Goal: Task Accomplishment & Management: Manage account settings

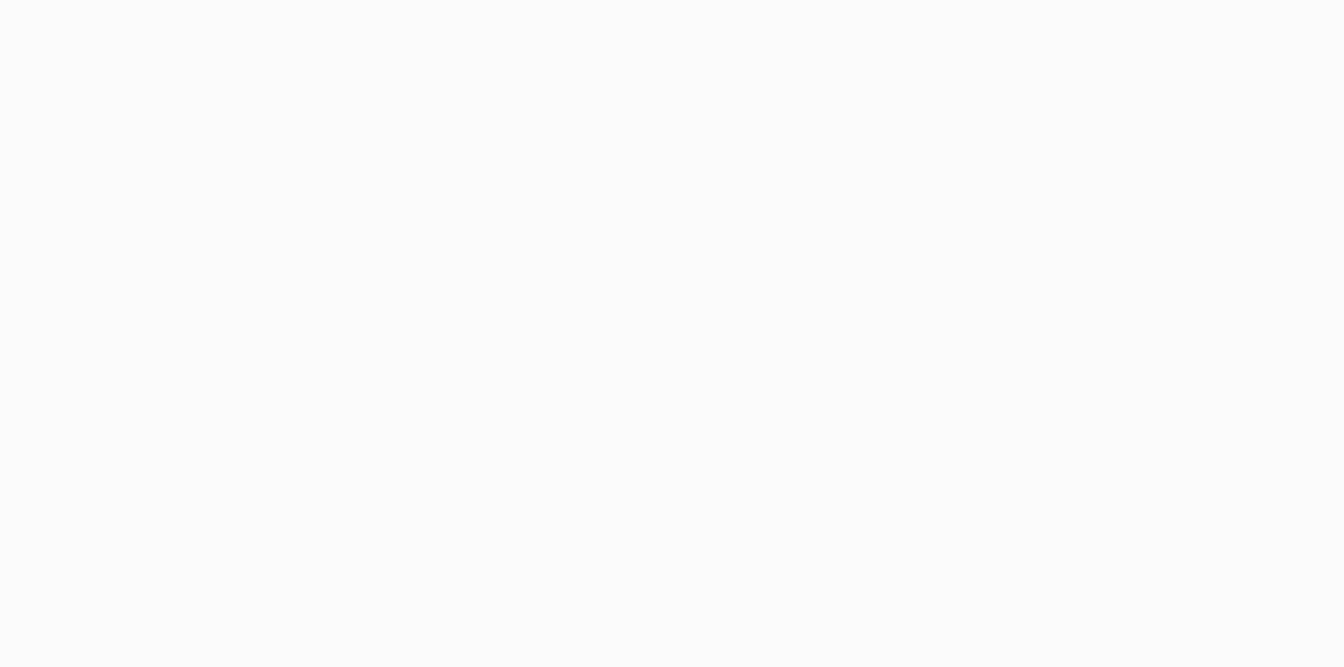
select select "-1"
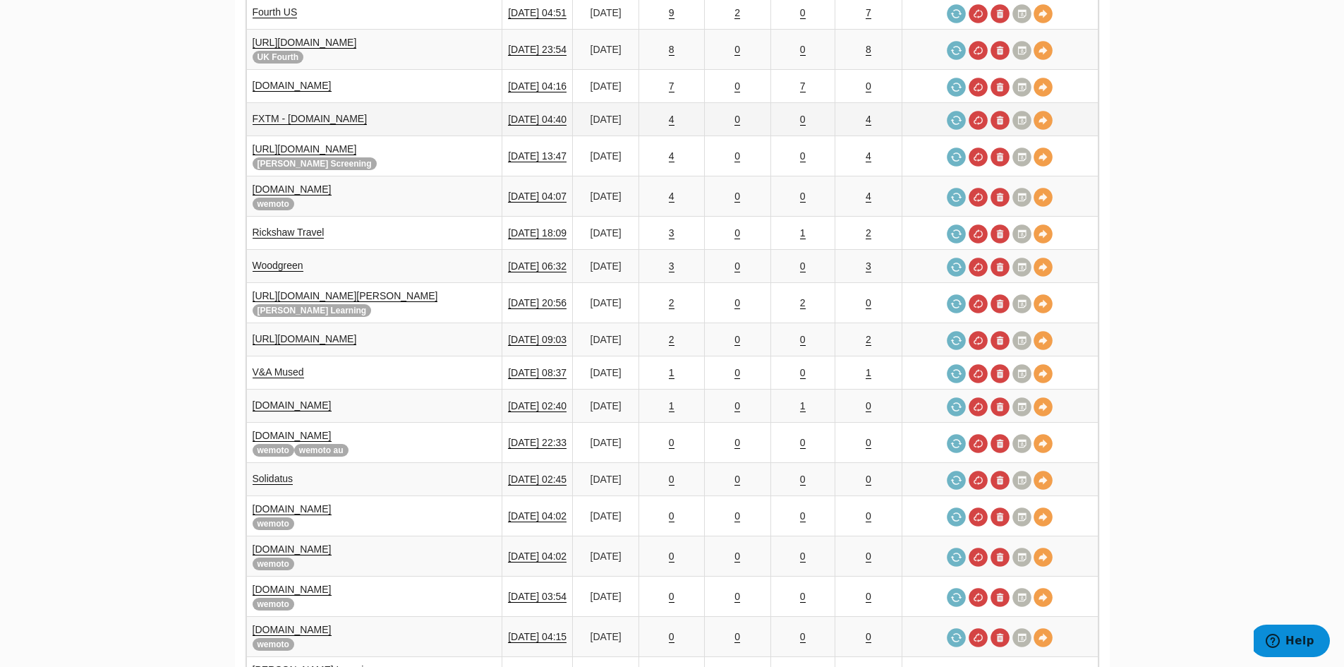
scroll to position [494, 0]
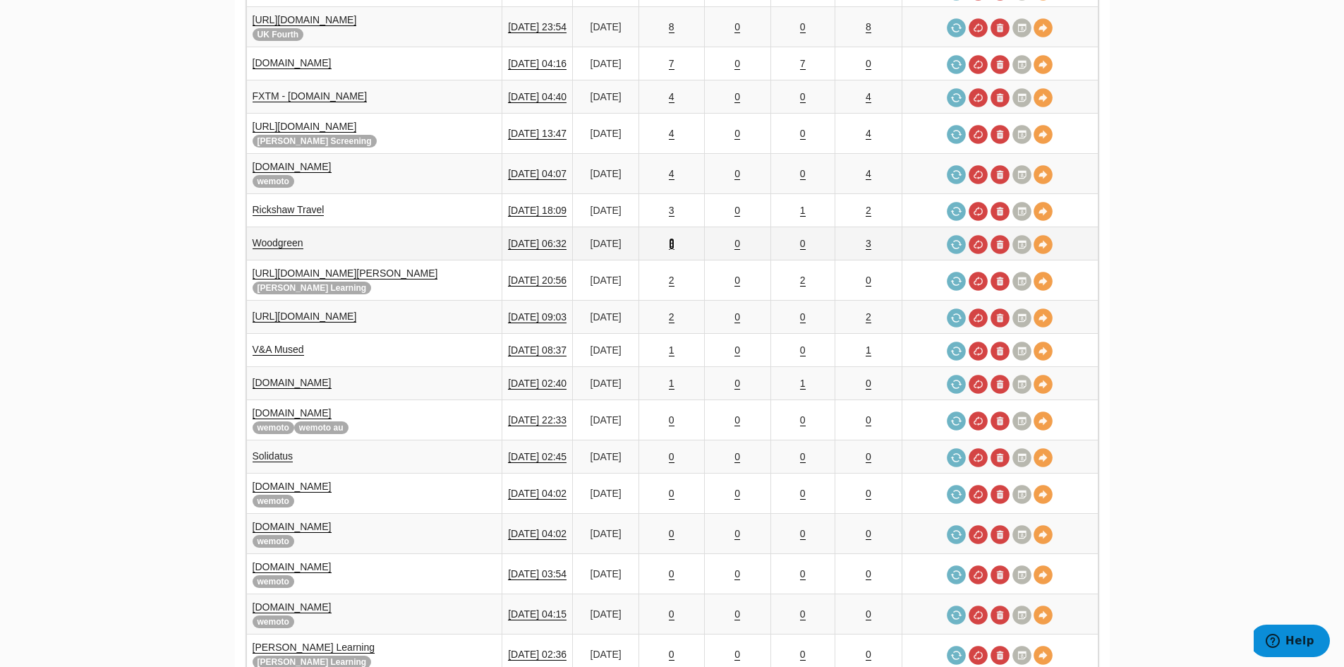
click at [669, 238] on link "3" at bounding box center [672, 244] width 6 height 12
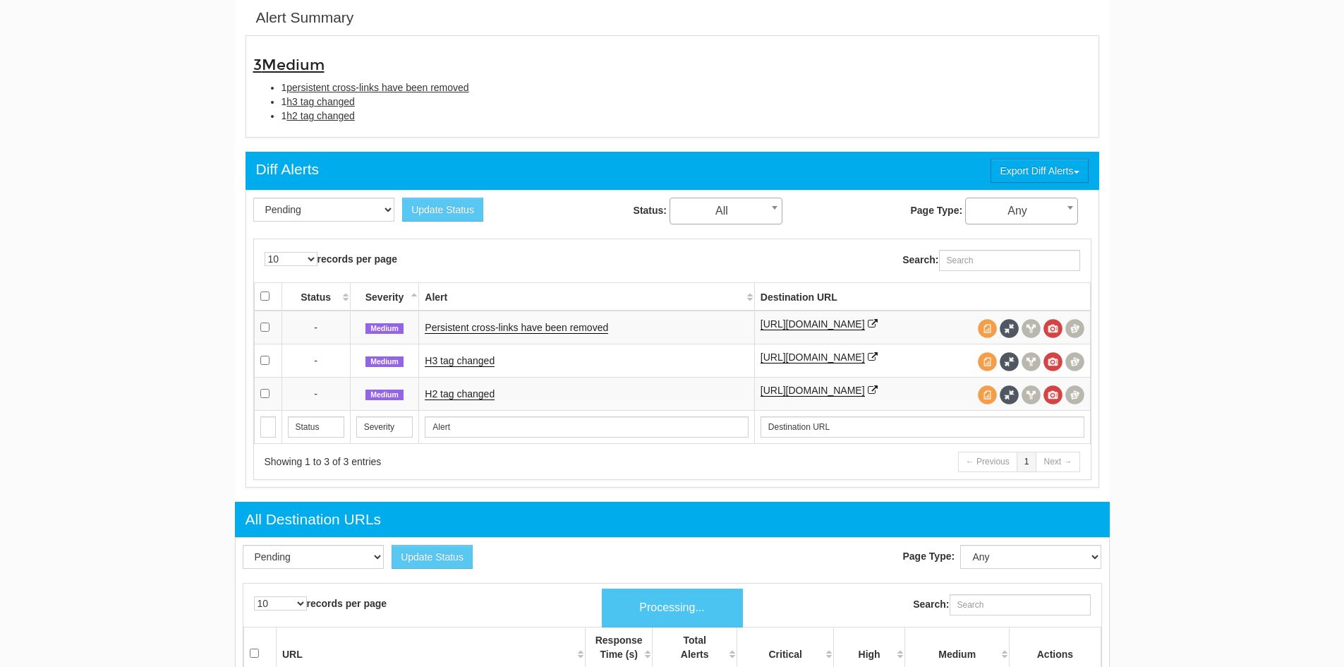
scroll to position [56, 0]
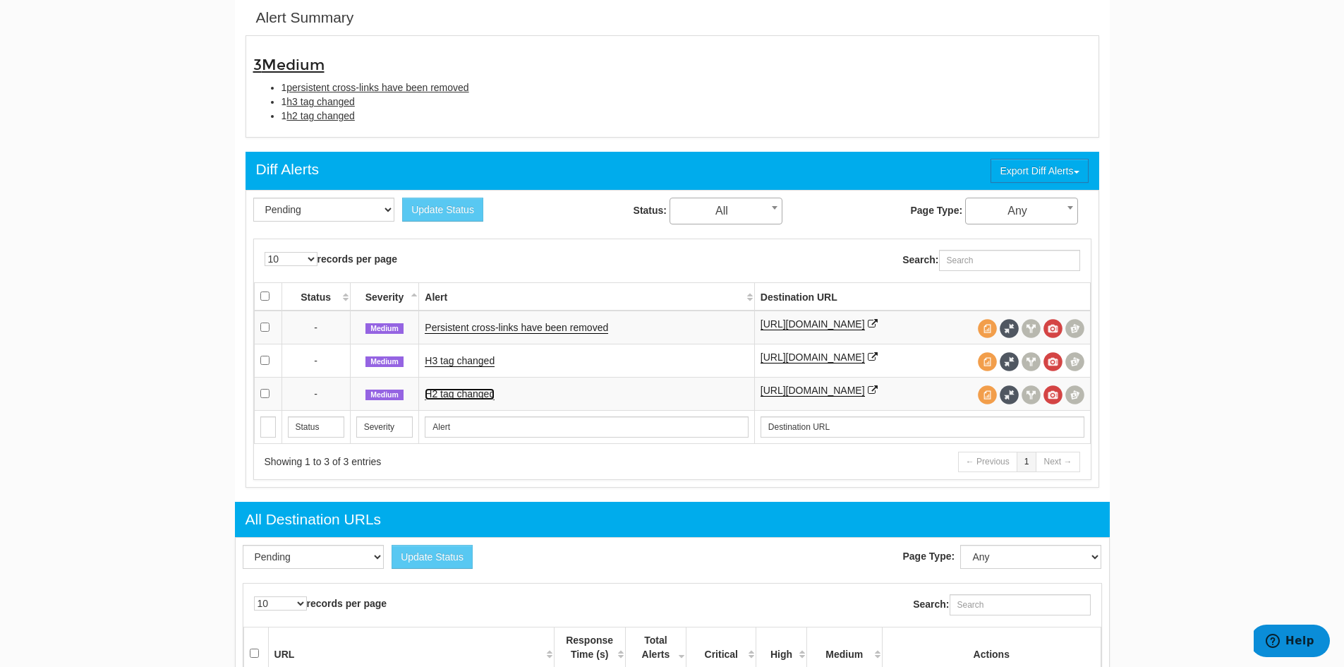
click at [464, 395] on link "H2 tag changed" at bounding box center [460, 394] width 70 height 12
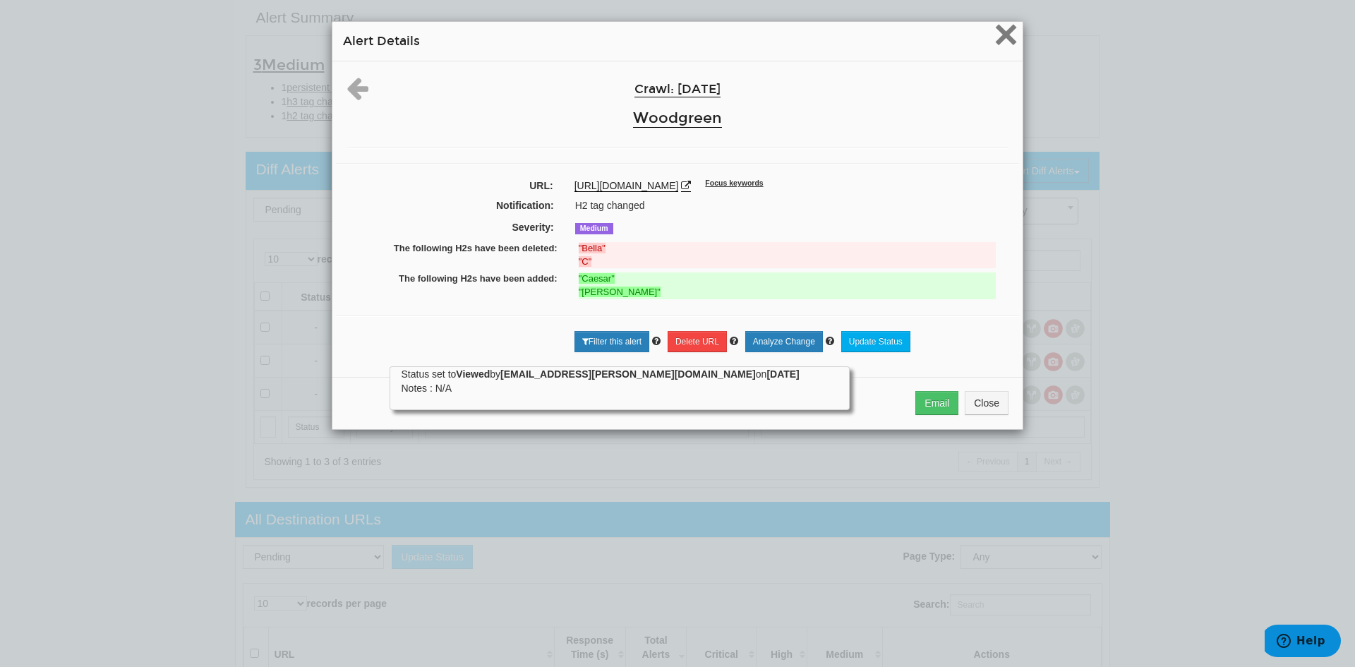
click at [993, 34] on span "×" at bounding box center [1005, 34] width 25 height 47
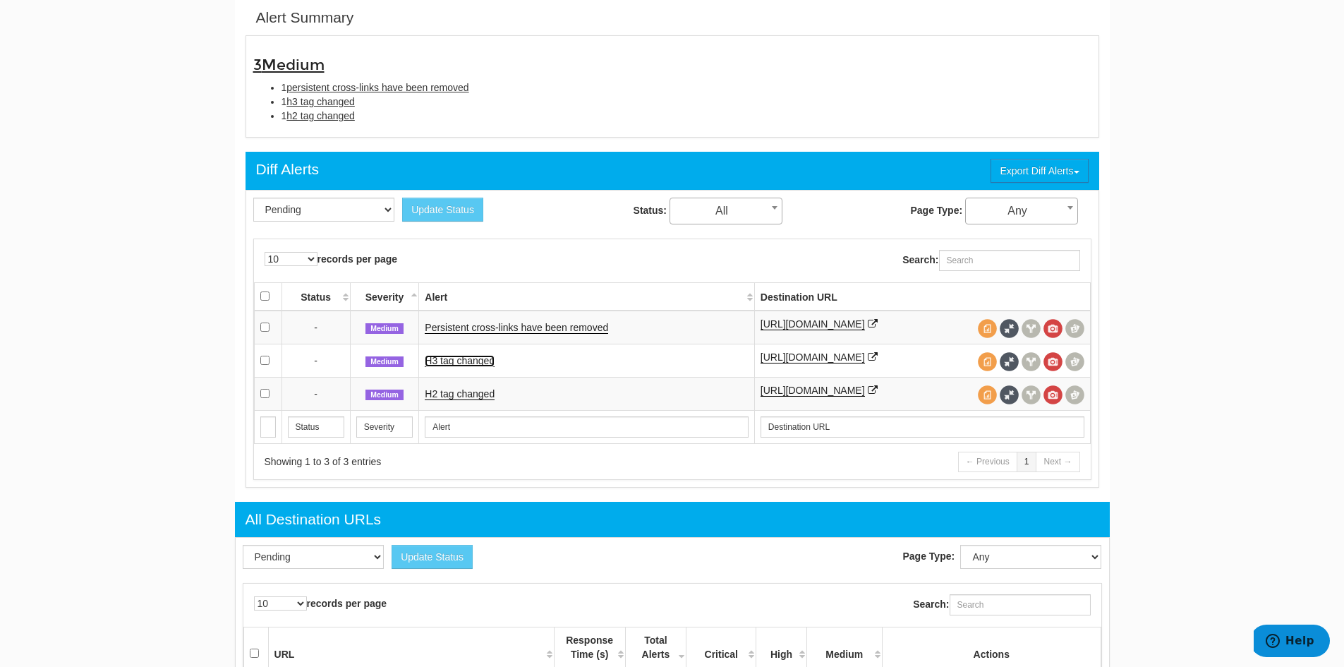
click at [459, 358] on link "H3 tag changed" at bounding box center [460, 361] width 70 height 12
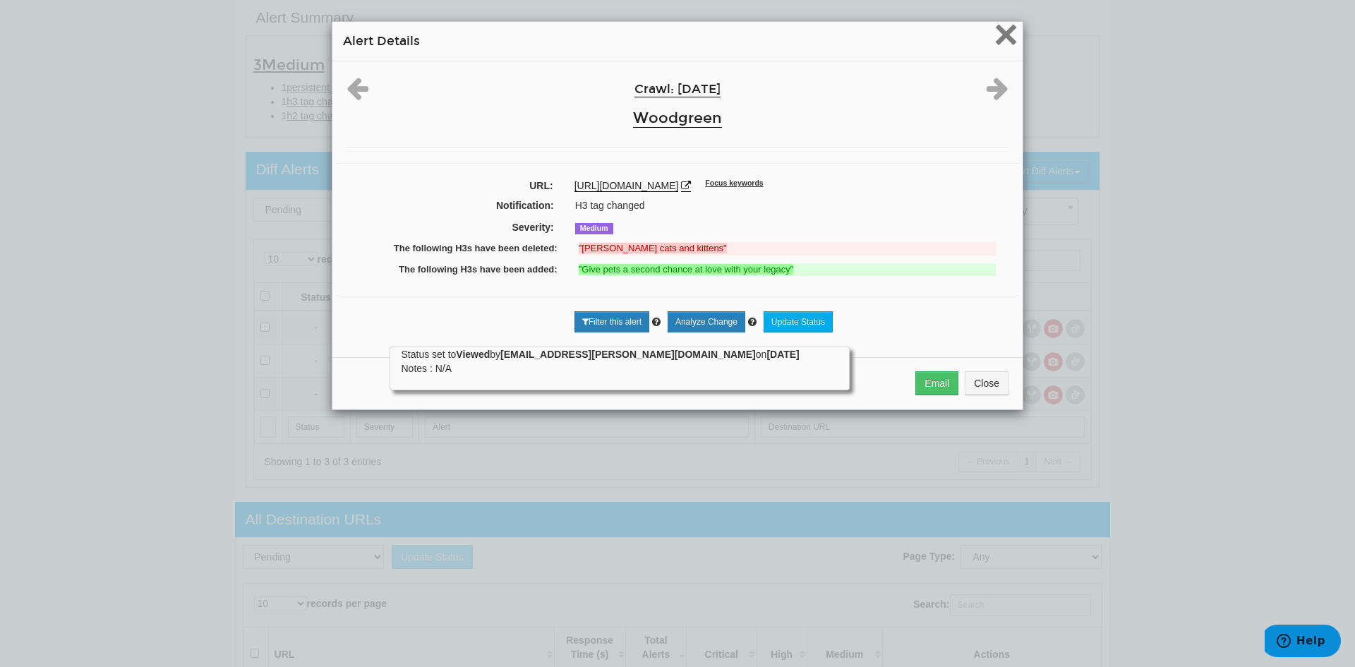
click at [1007, 40] on span "×" at bounding box center [1005, 34] width 25 height 47
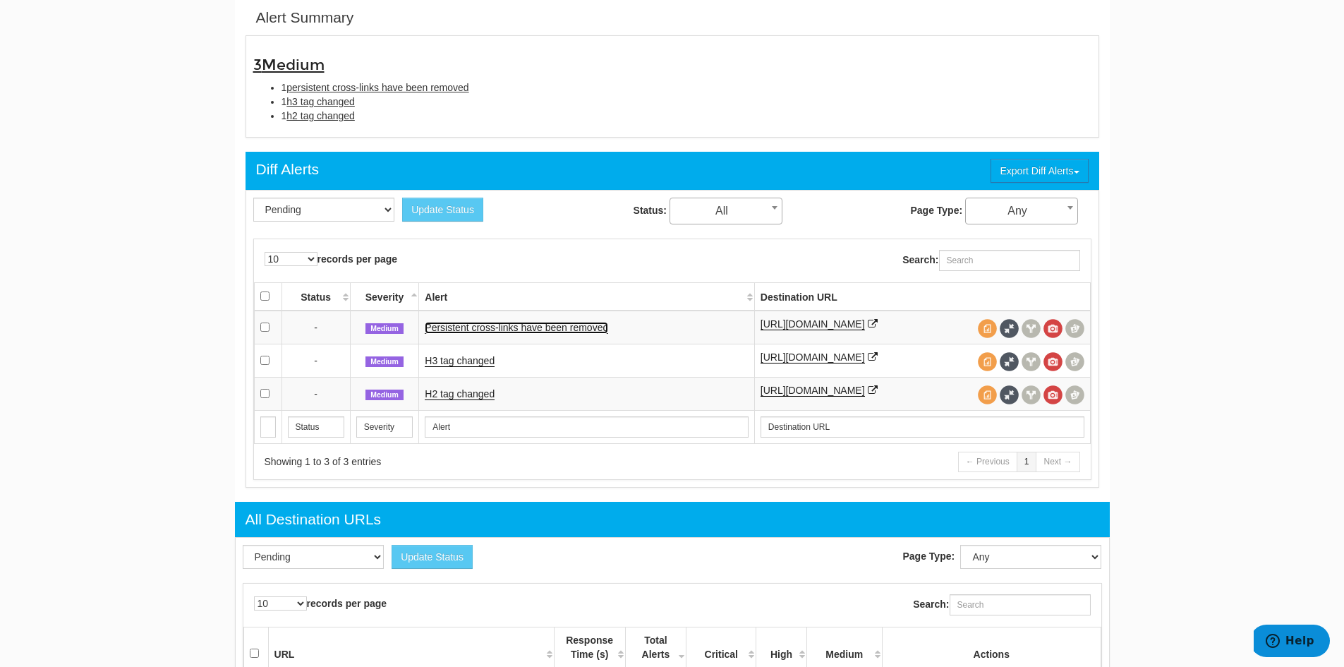
click at [458, 327] on link "Persistent cross-links have been removed" at bounding box center [516, 328] width 183 height 12
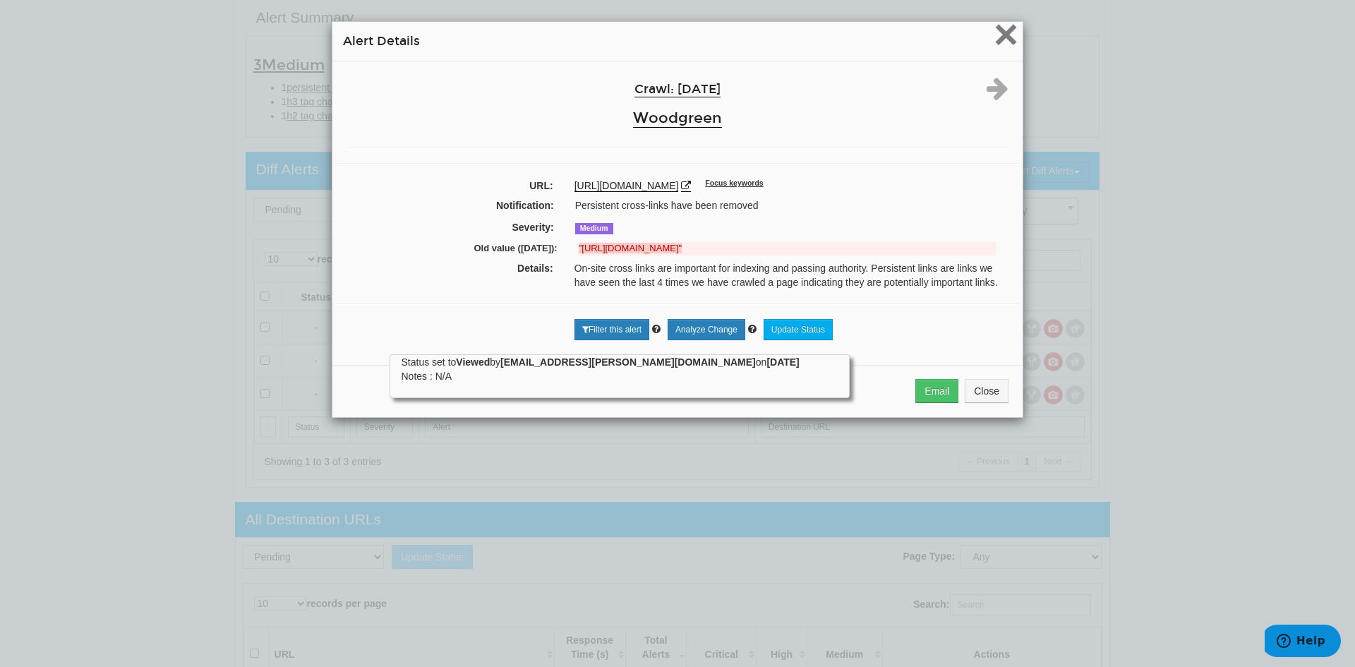
click at [1001, 28] on span "×" at bounding box center [1005, 34] width 25 height 47
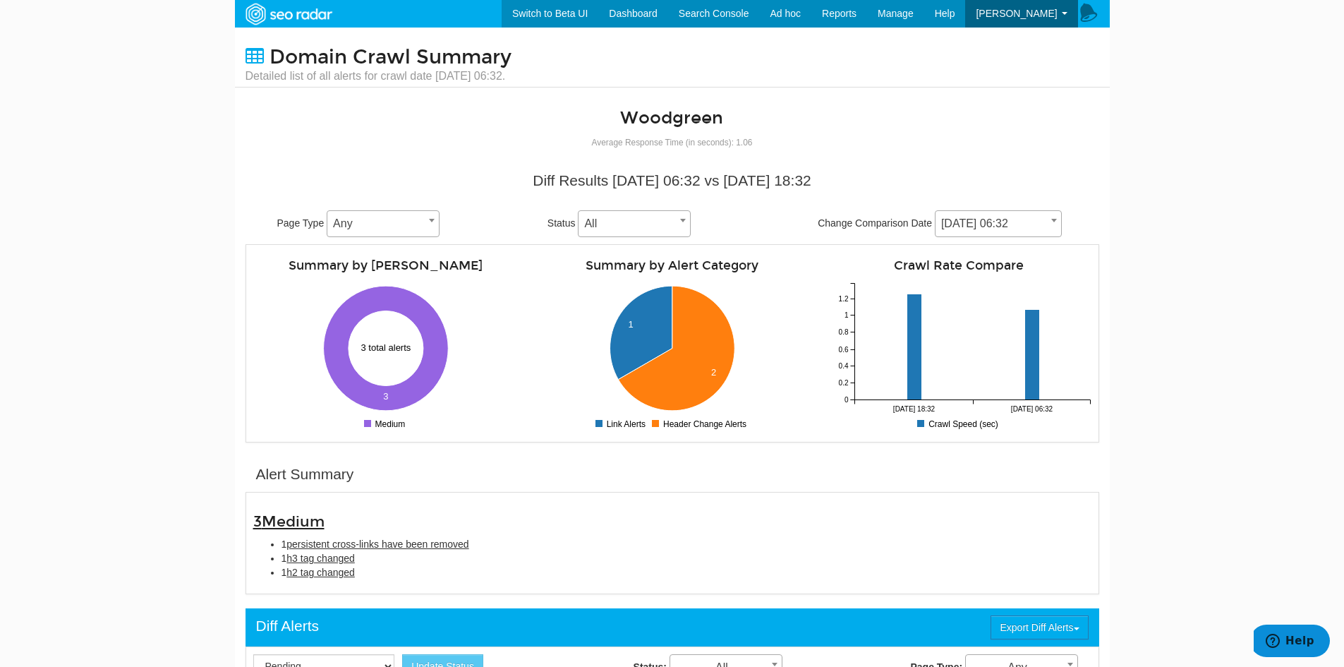
scroll to position [0, 0]
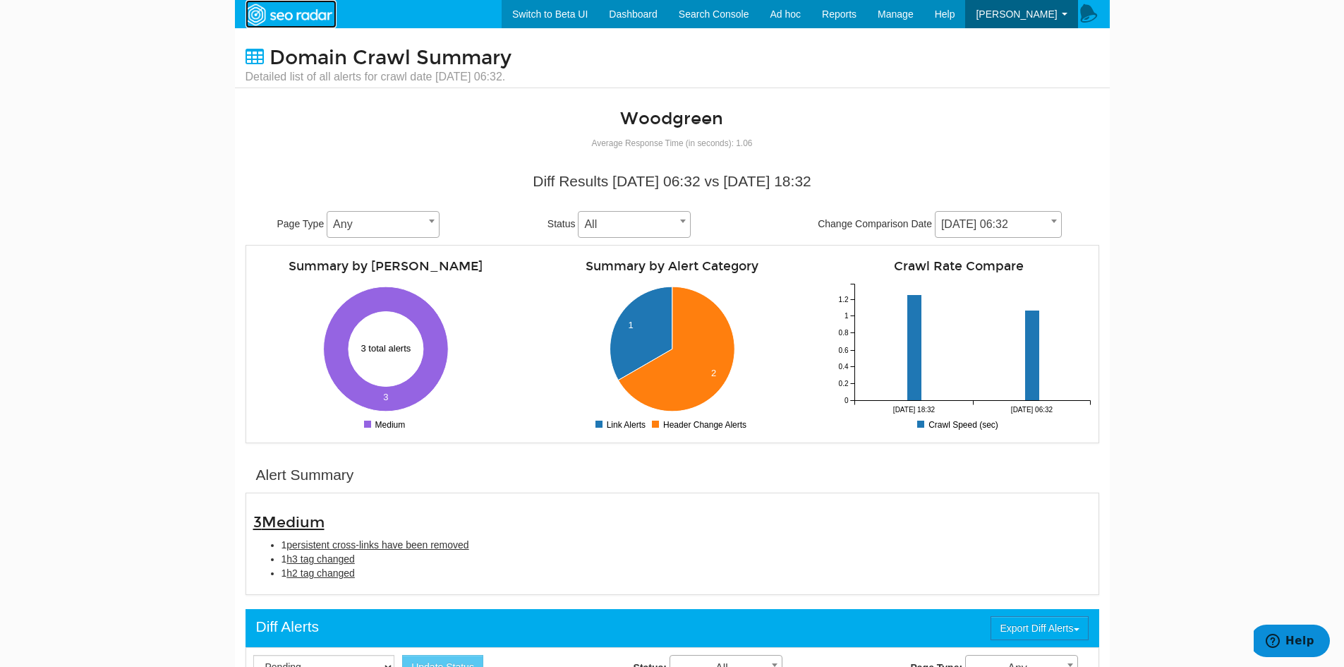
click at [303, 15] on img at bounding box center [288, 14] width 97 height 25
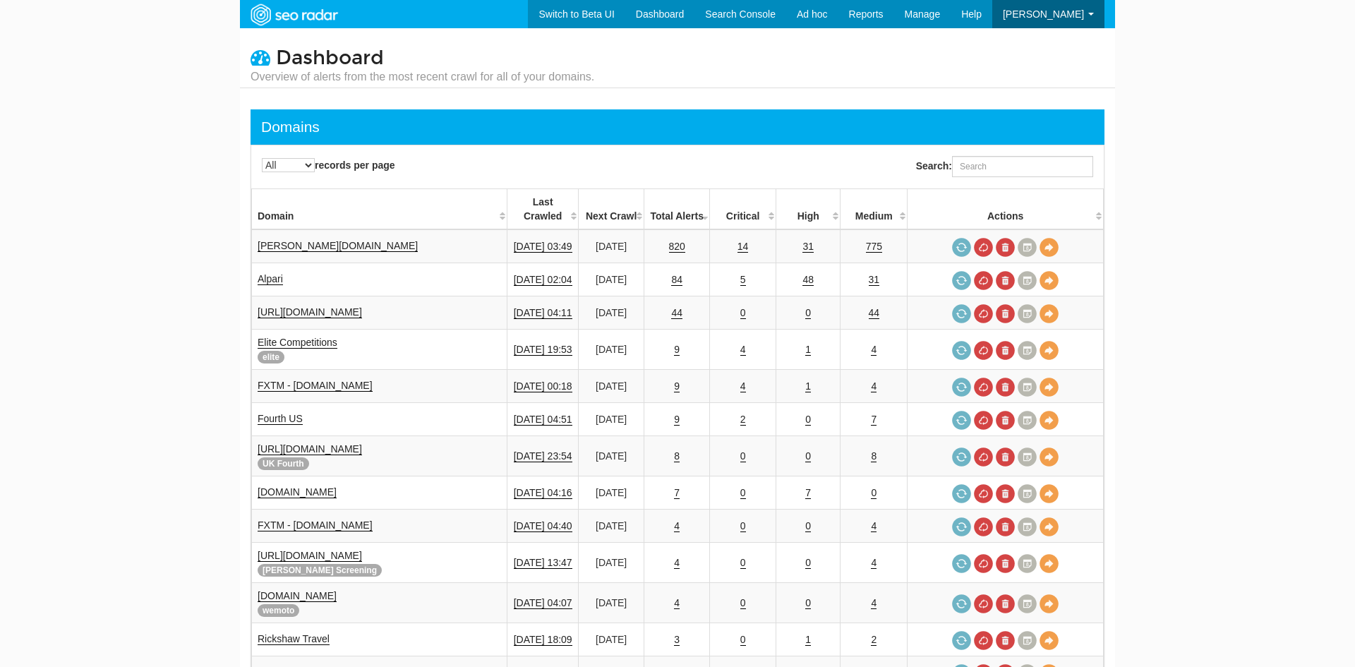
select select "-1"
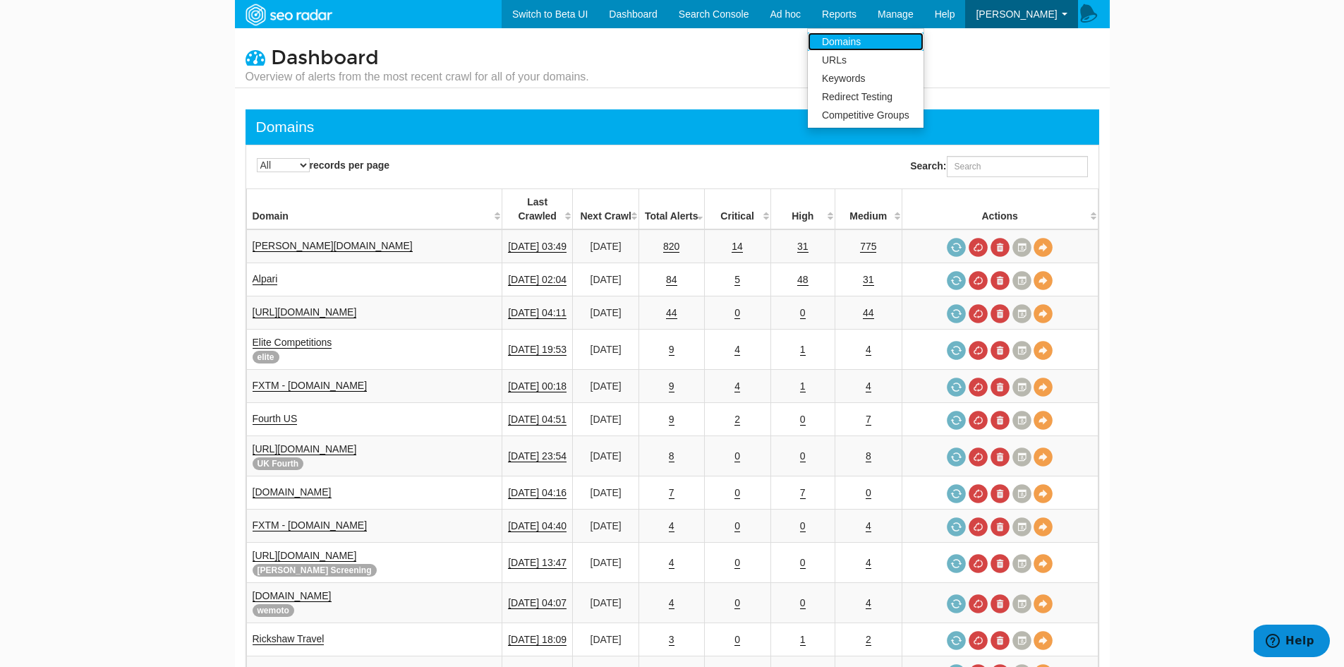
click at [877, 35] on link "Domains" at bounding box center [866, 41] width 116 height 18
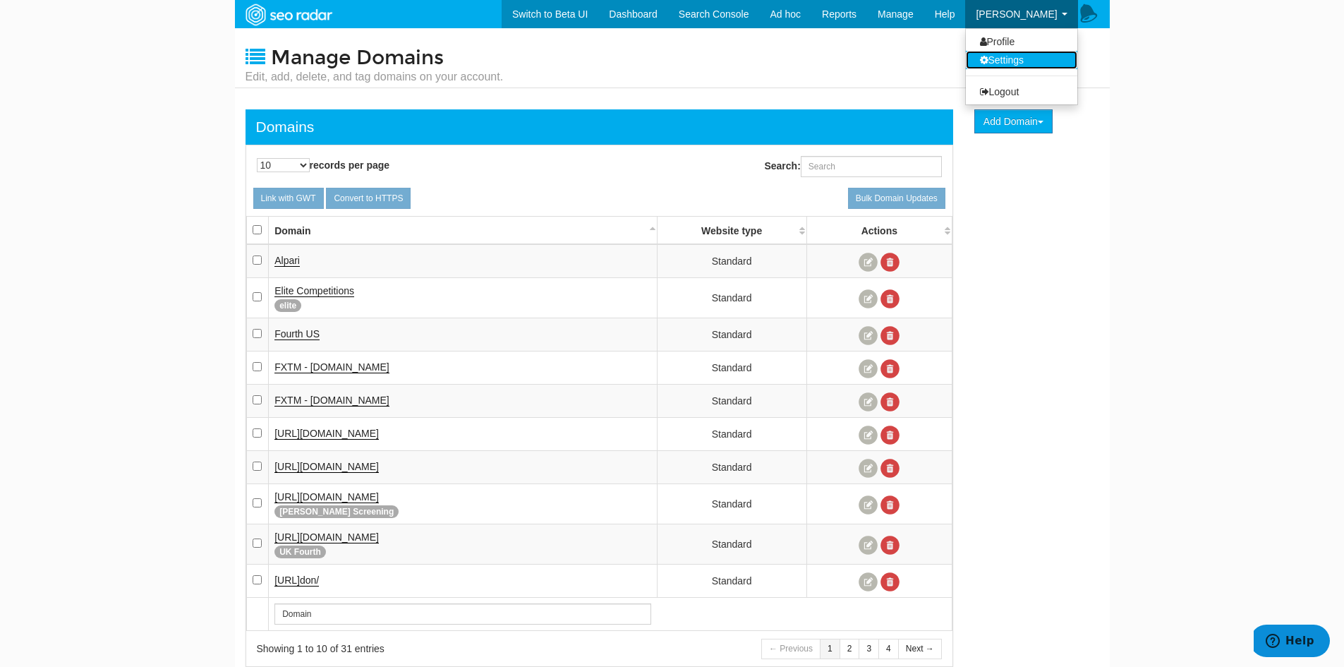
click at [1014, 58] on link "Settings" at bounding box center [1021, 60] width 111 height 18
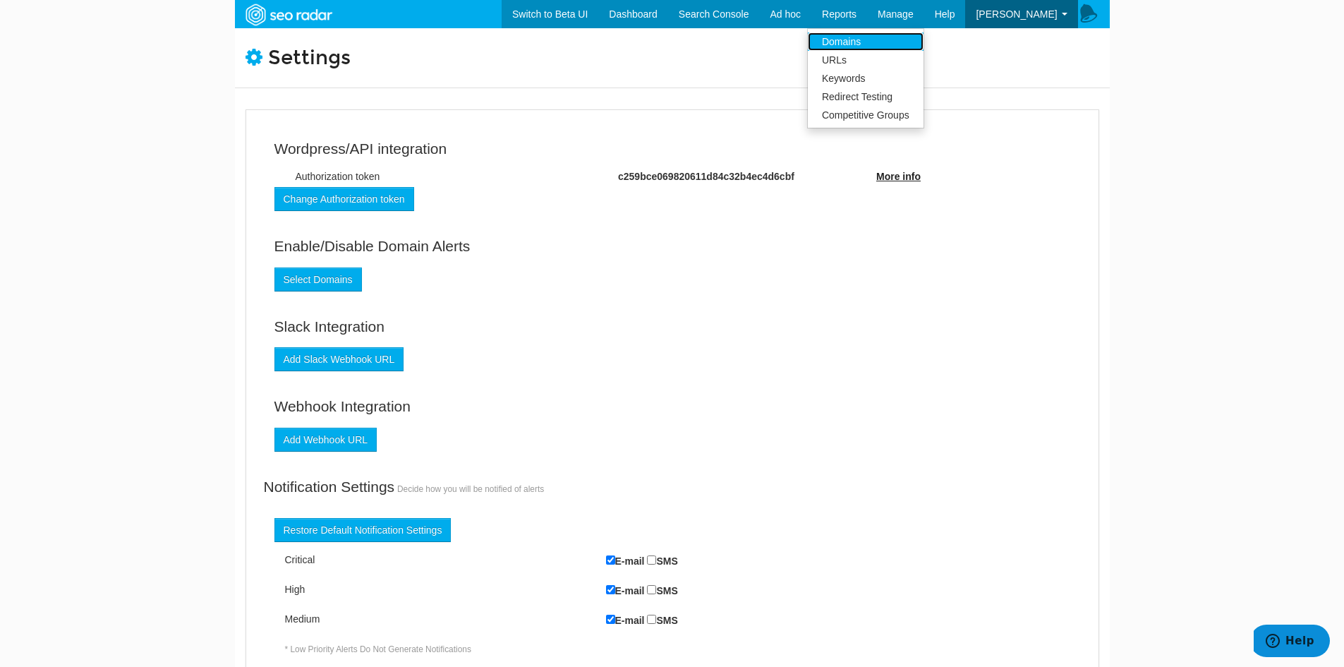
click at [875, 38] on link "Domains" at bounding box center [866, 41] width 116 height 18
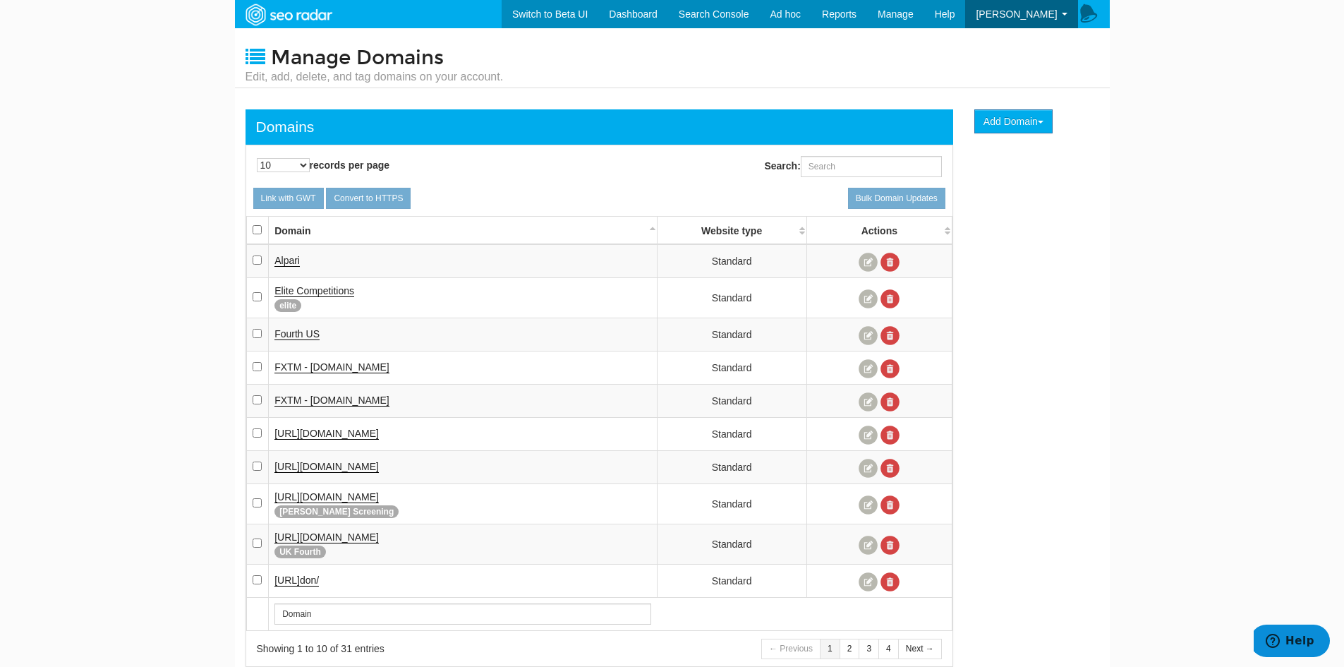
scroll to position [63, 0]
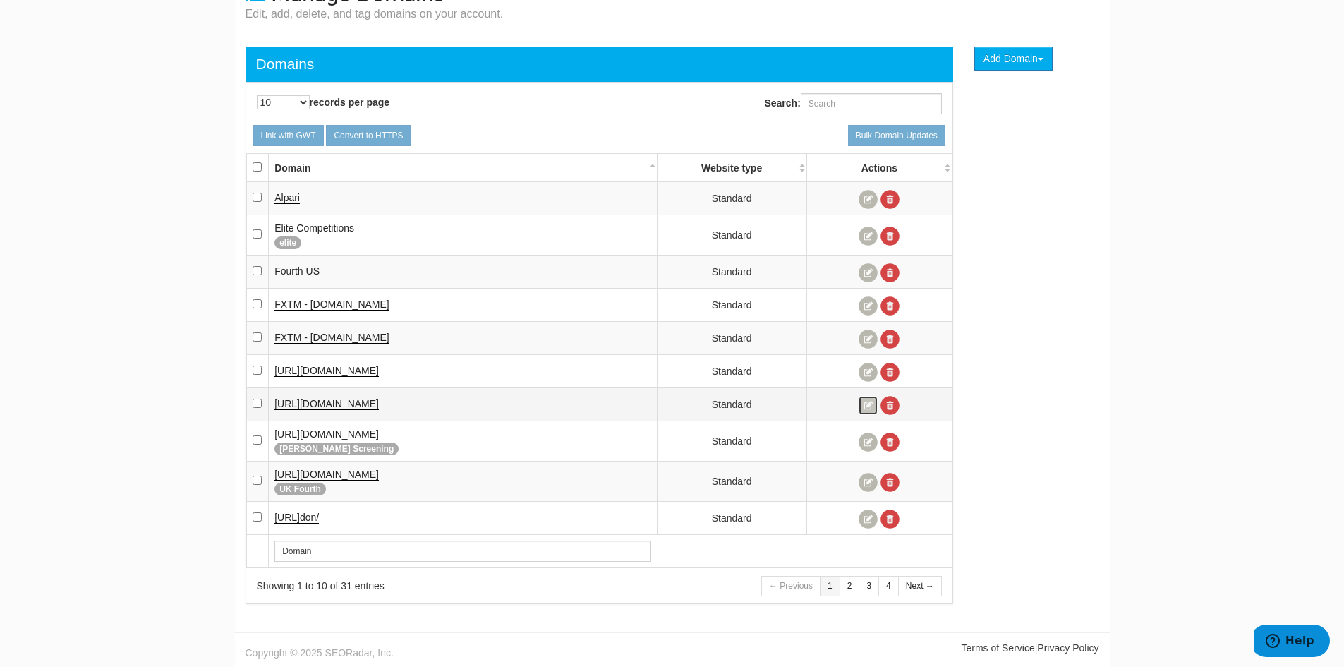
click at [870, 406] on link at bounding box center [868, 405] width 19 height 19
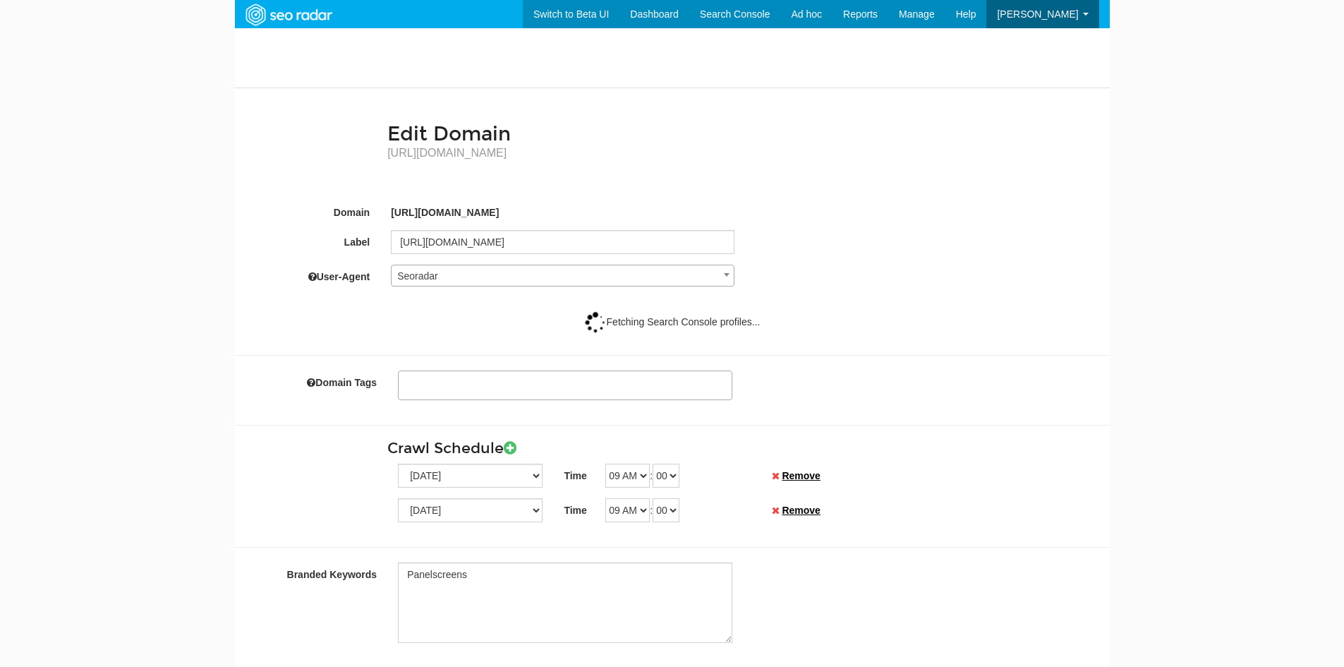
select select
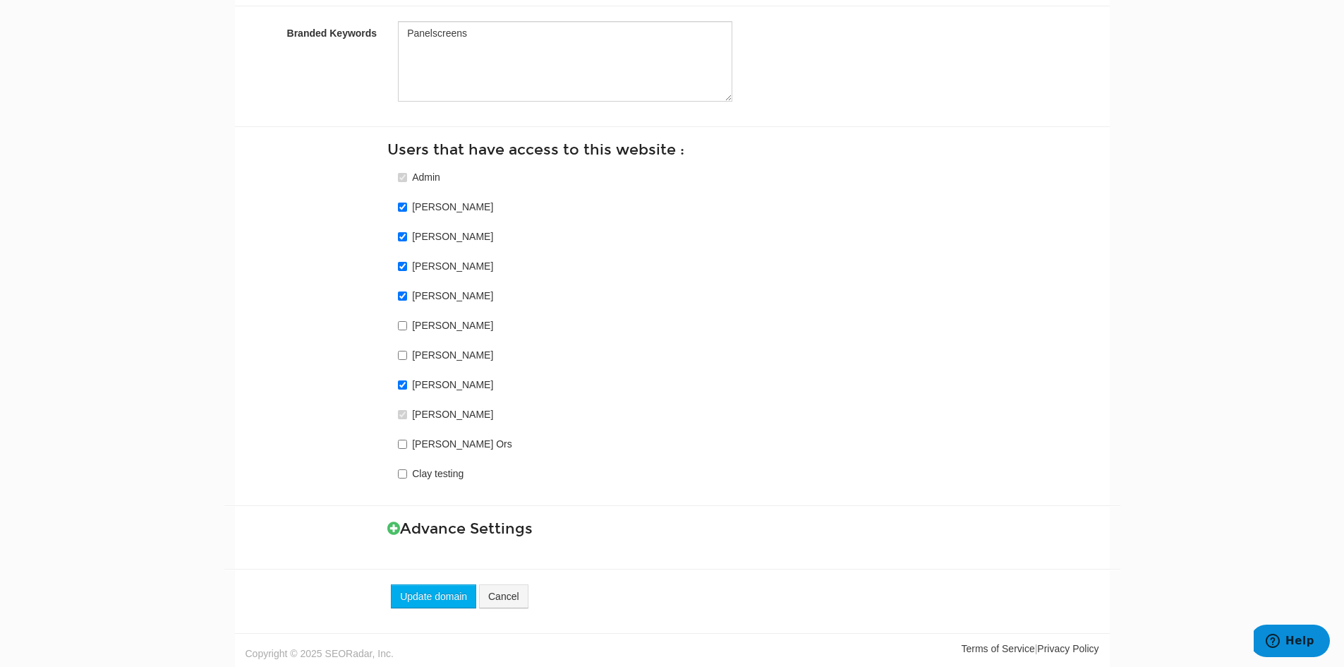
scroll to position [688, 0]
click at [416, 531] on h3 "Advance Settings" at bounding box center [742, 528] width 711 height 16
click at [396, 528] on icon at bounding box center [393, 527] width 13 height 15
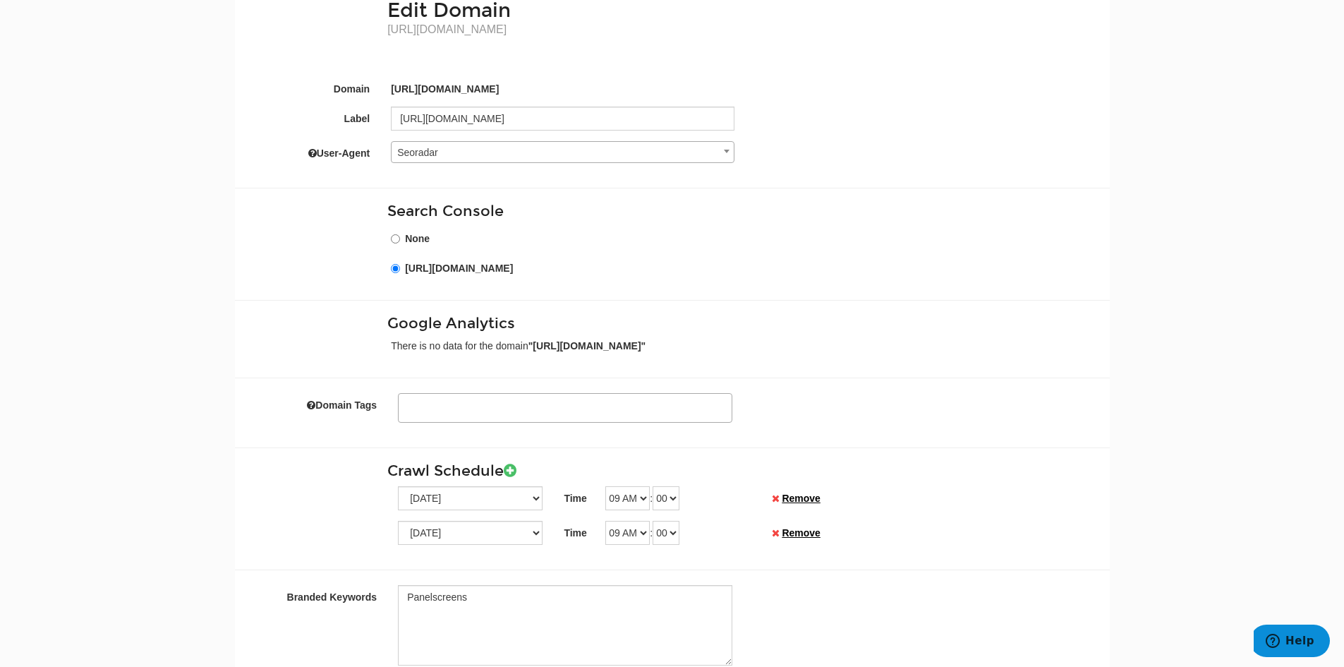
scroll to position [0, 0]
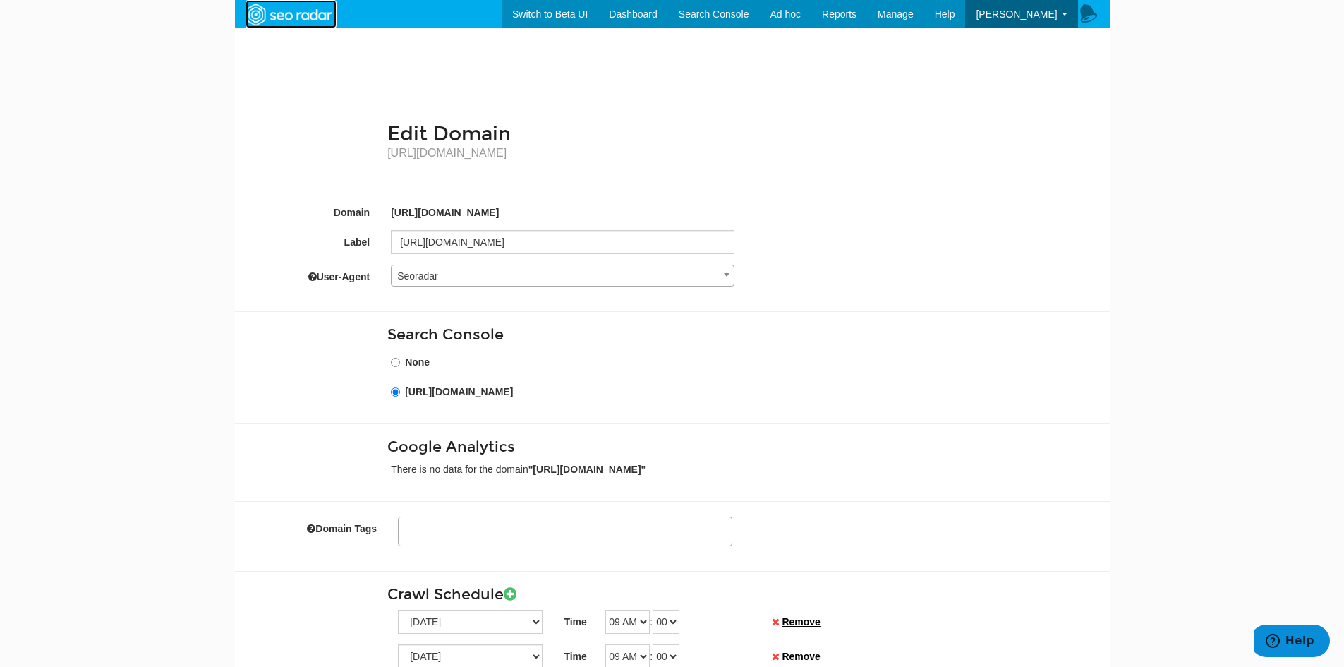
click at [302, 17] on img at bounding box center [288, 14] width 97 height 25
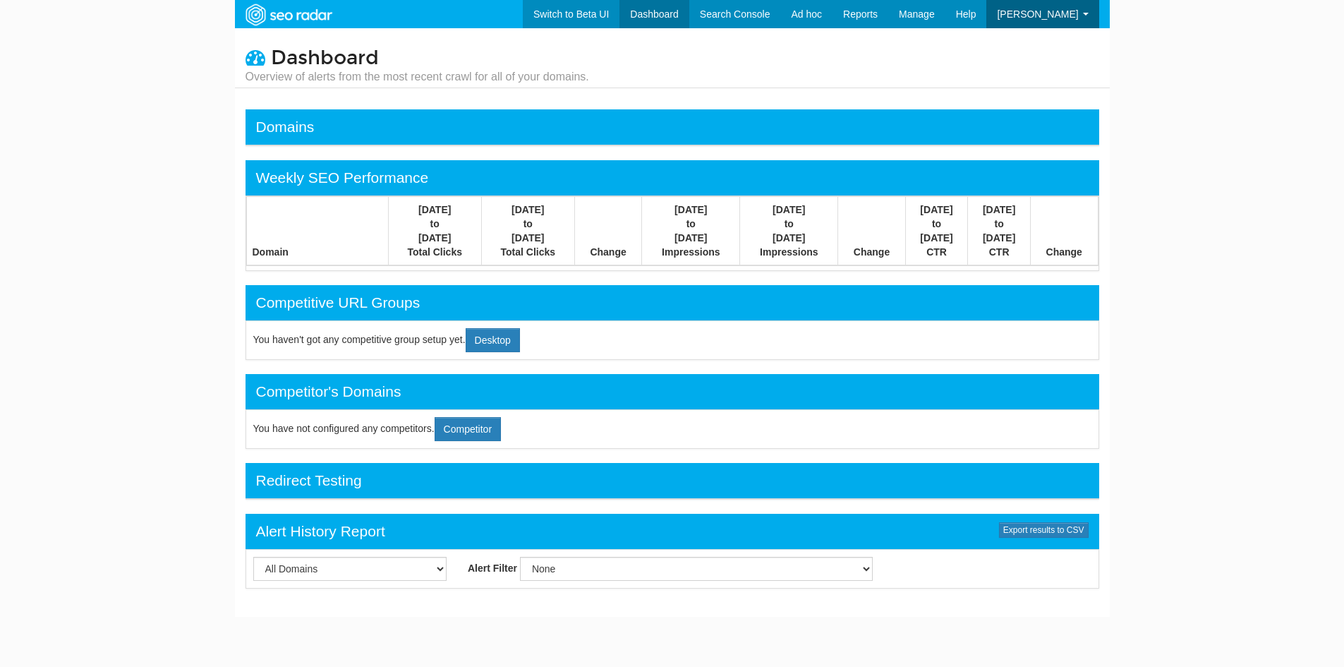
select select "-1"
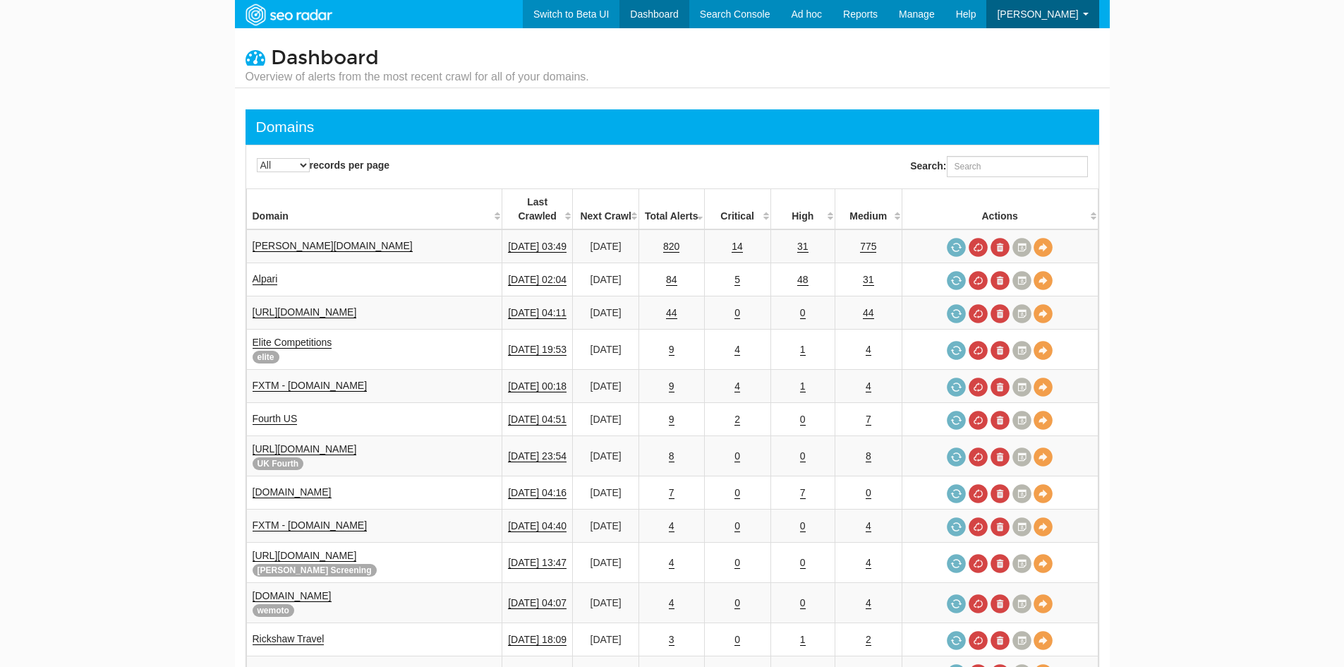
scroll to position [56, 0]
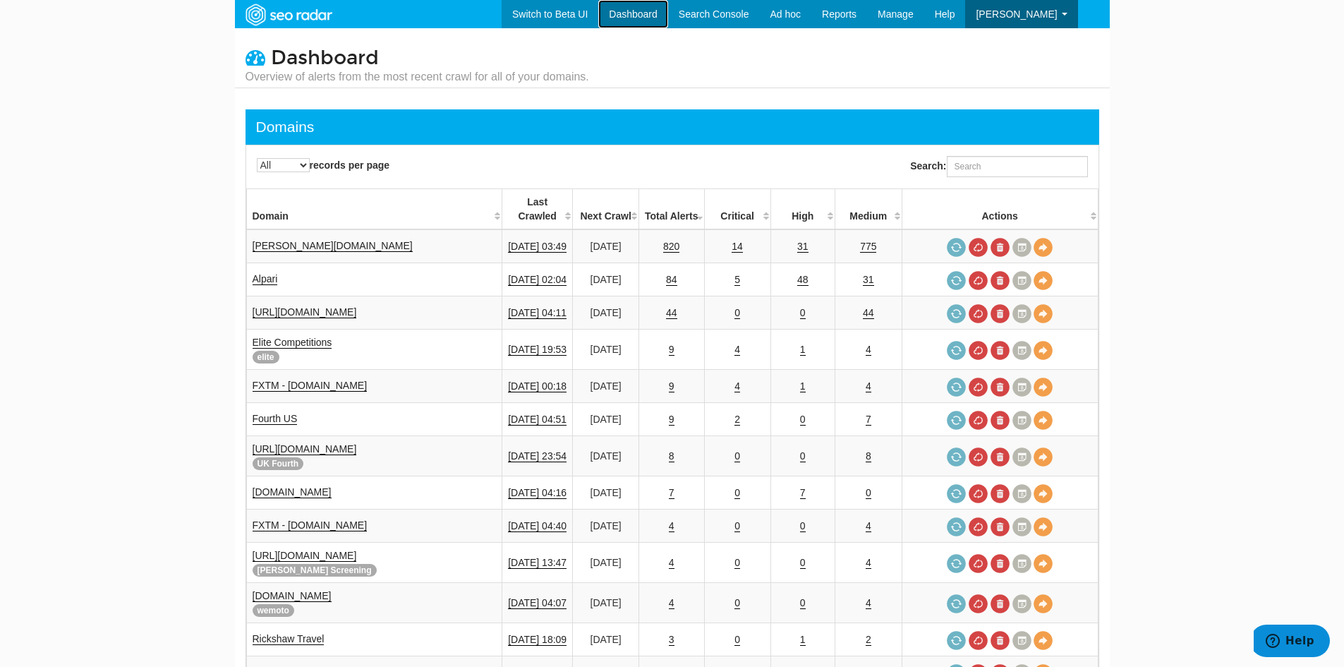
click at [668, 17] on link "Dashboard" at bounding box center [633, 14] width 70 height 28
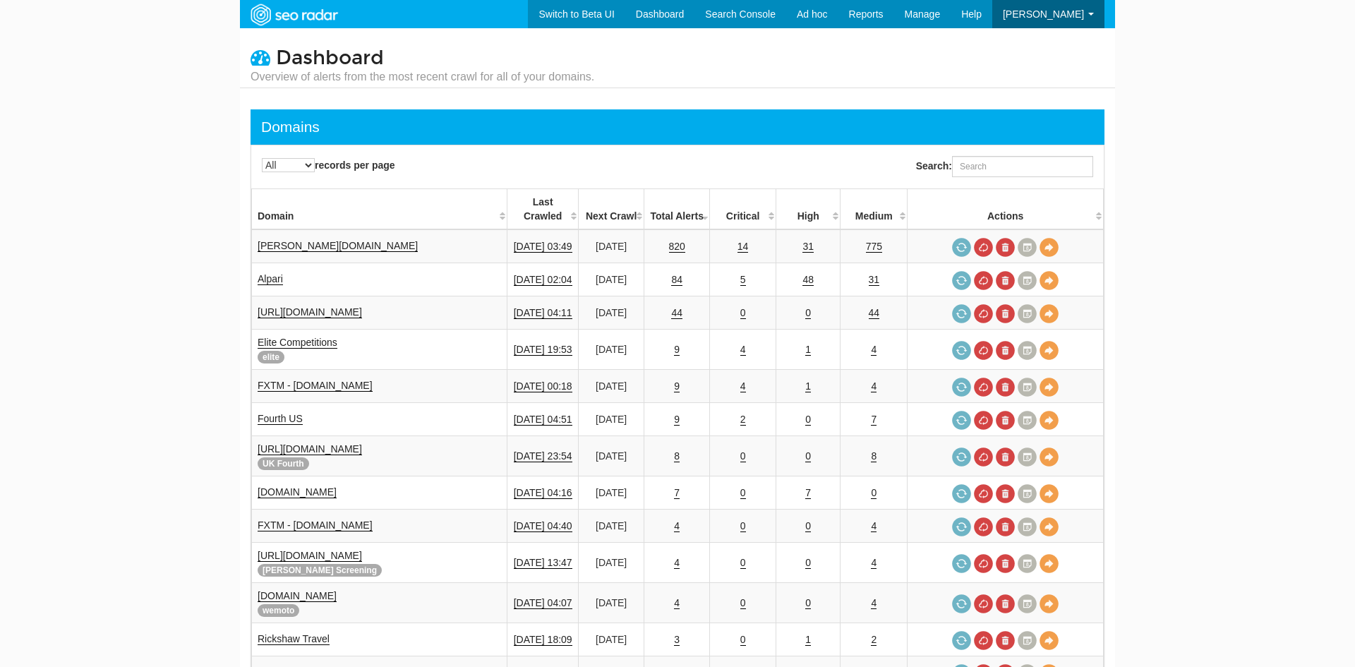
select select "-1"
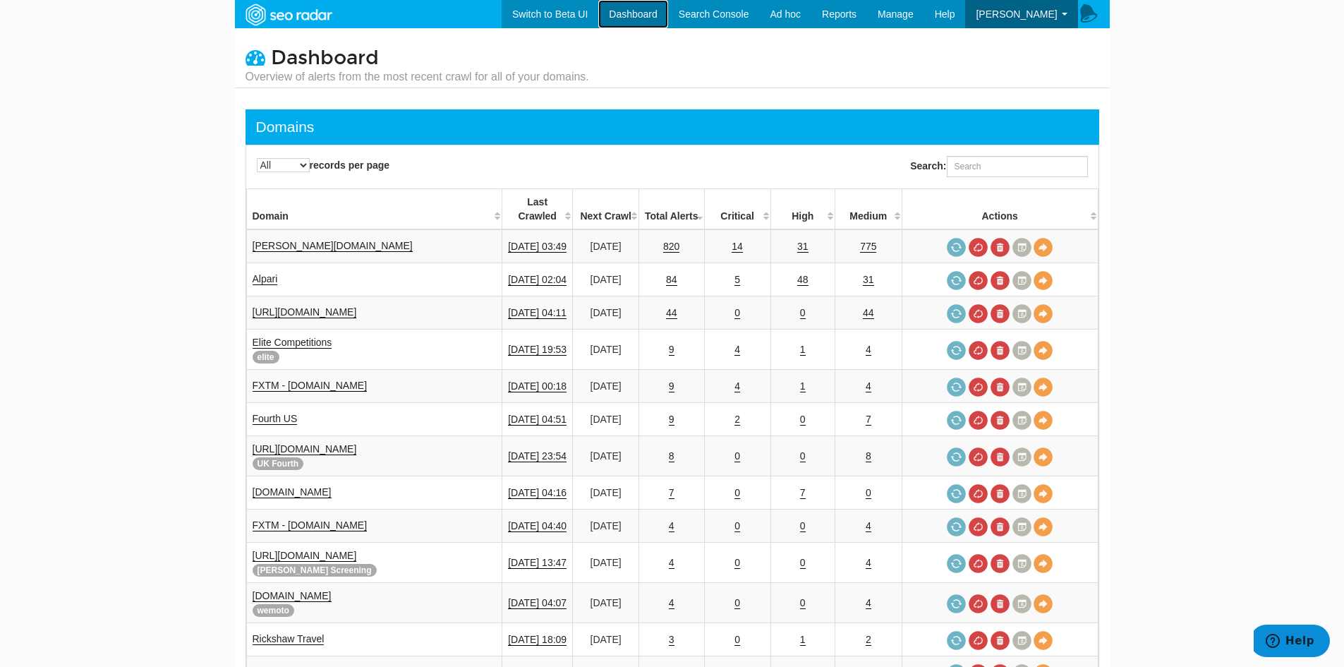
click at [668, 13] on link "Dashboard" at bounding box center [633, 14] width 70 height 28
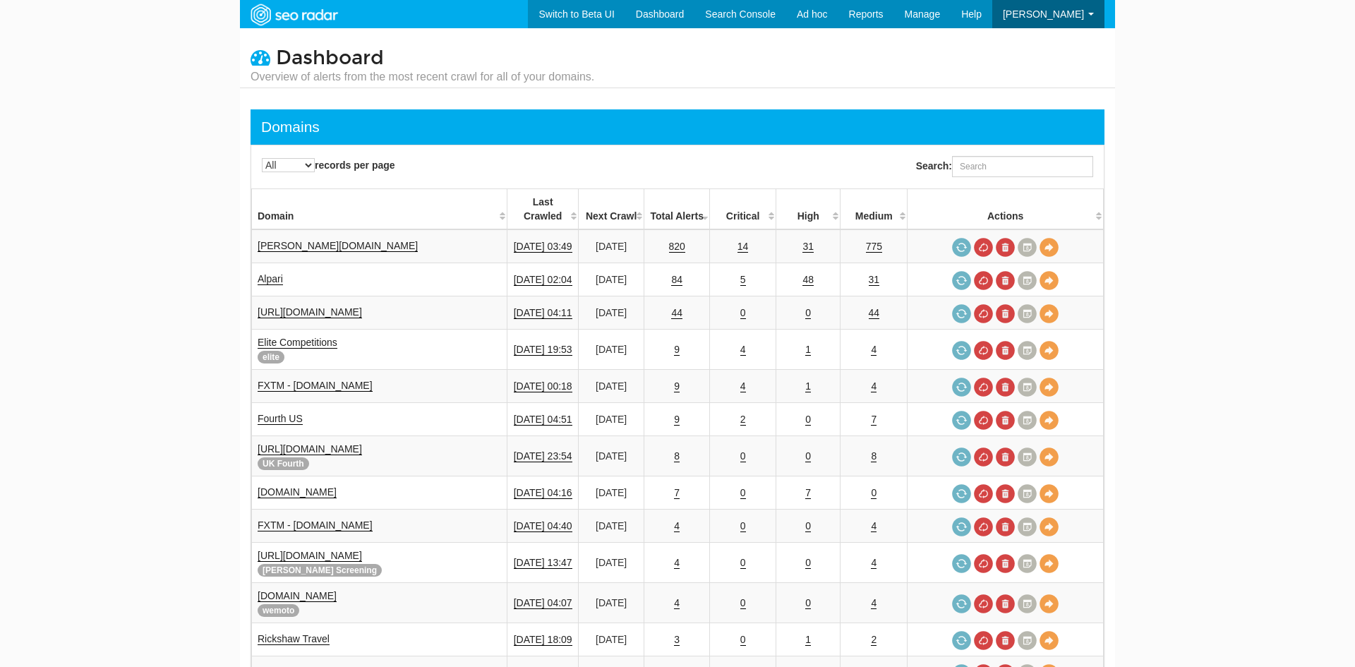
select select "-1"
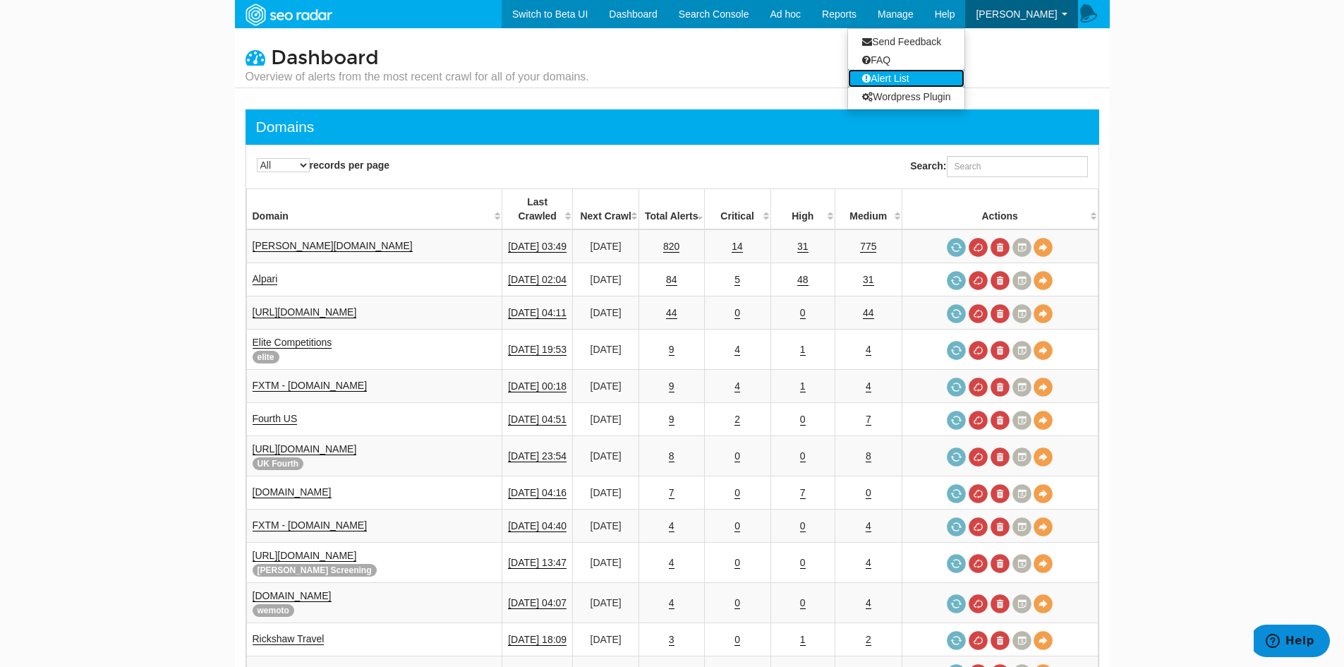
click at [935, 74] on link "Alert List" at bounding box center [906, 78] width 116 height 18
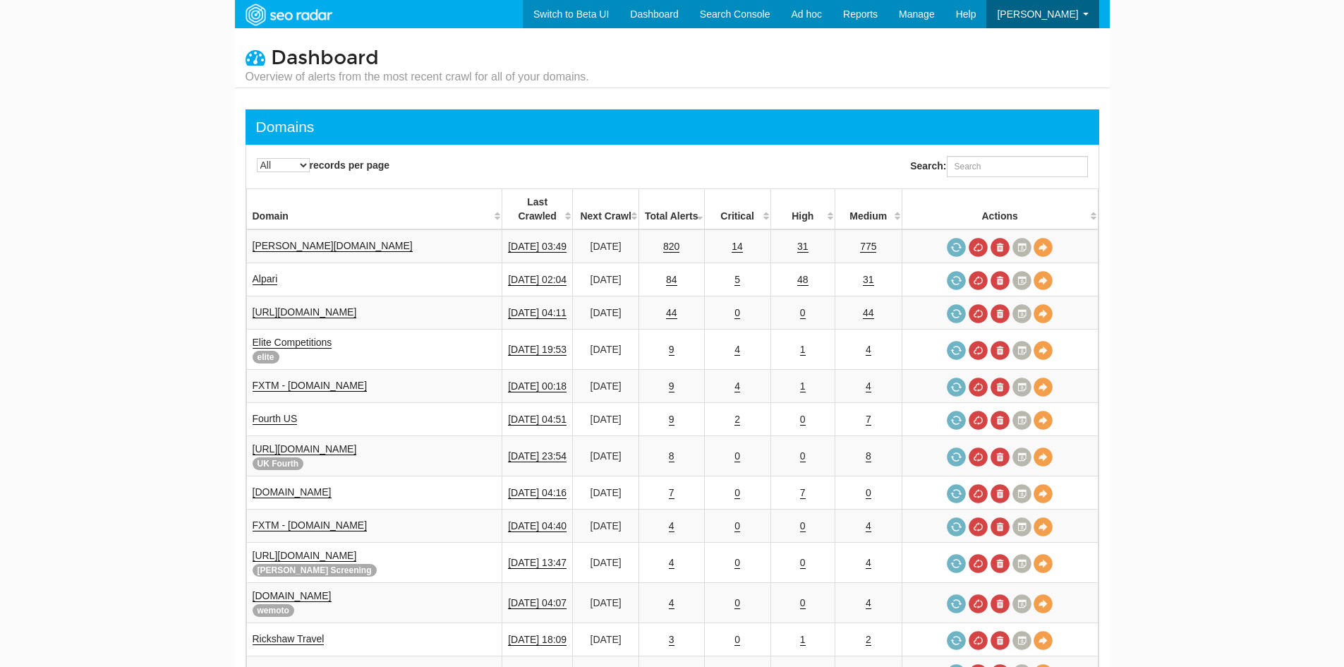
select select "-1"
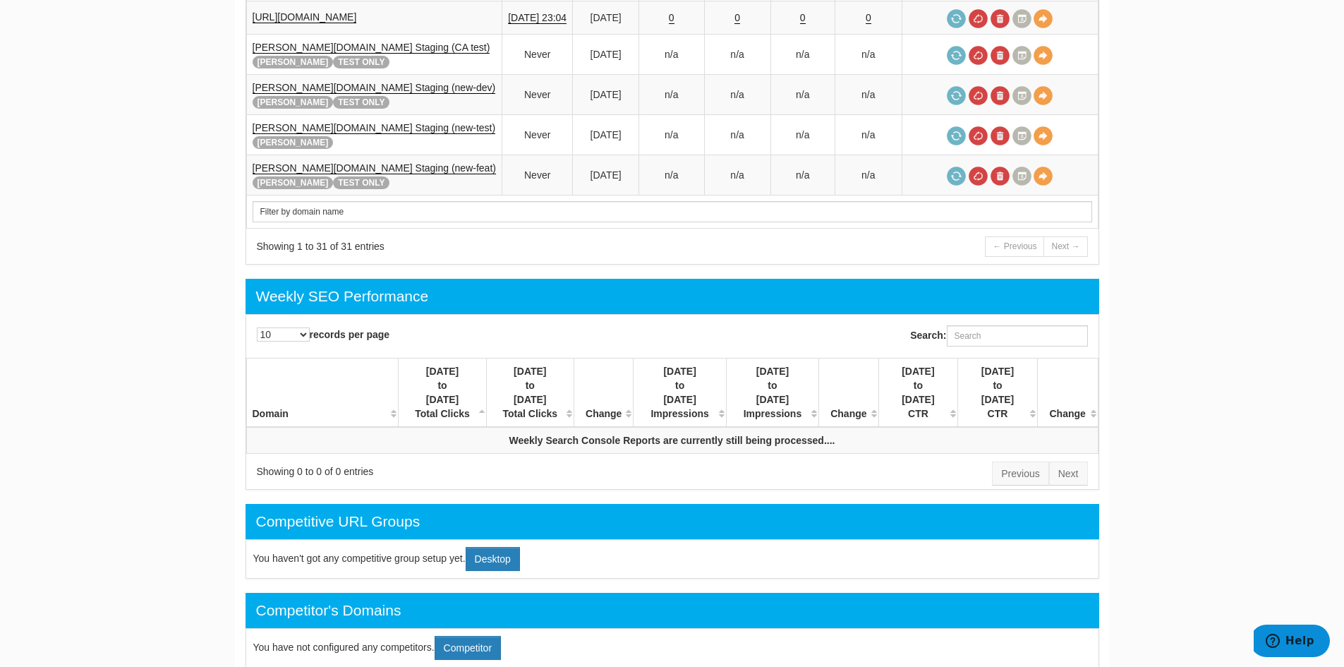
scroll to position [1199, 0]
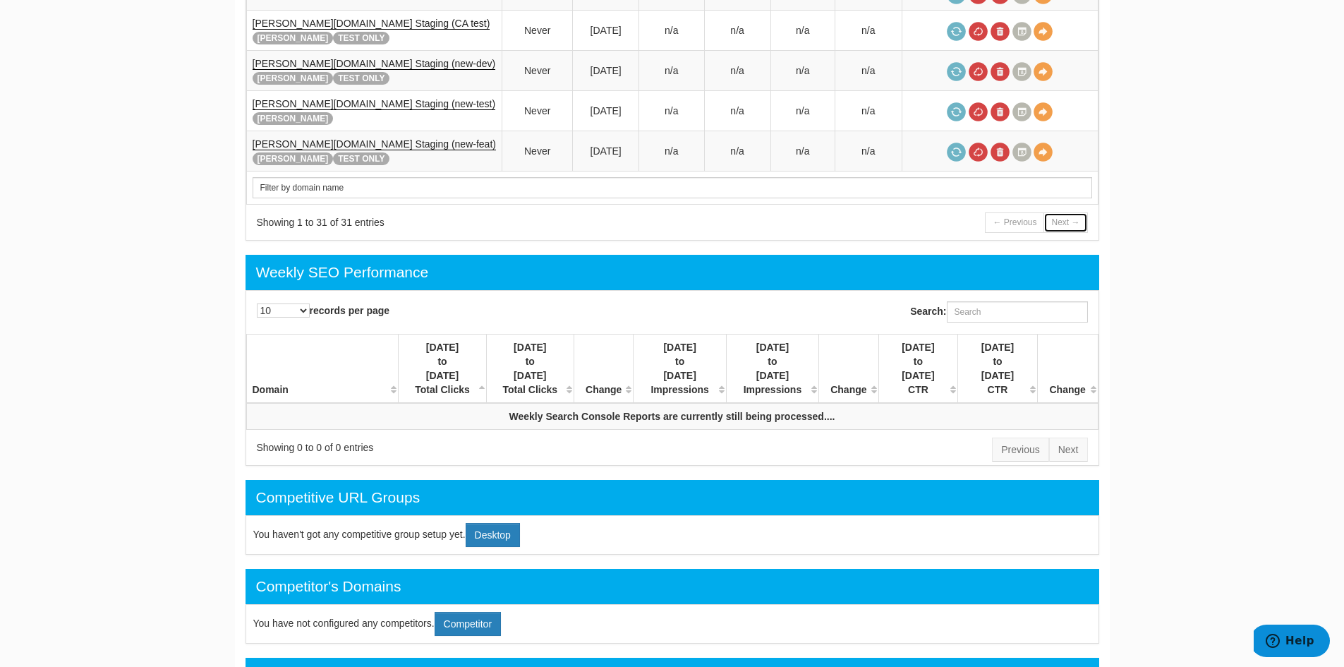
click at [1060, 212] on link "Next →" at bounding box center [1065, 222] width 44 height 20
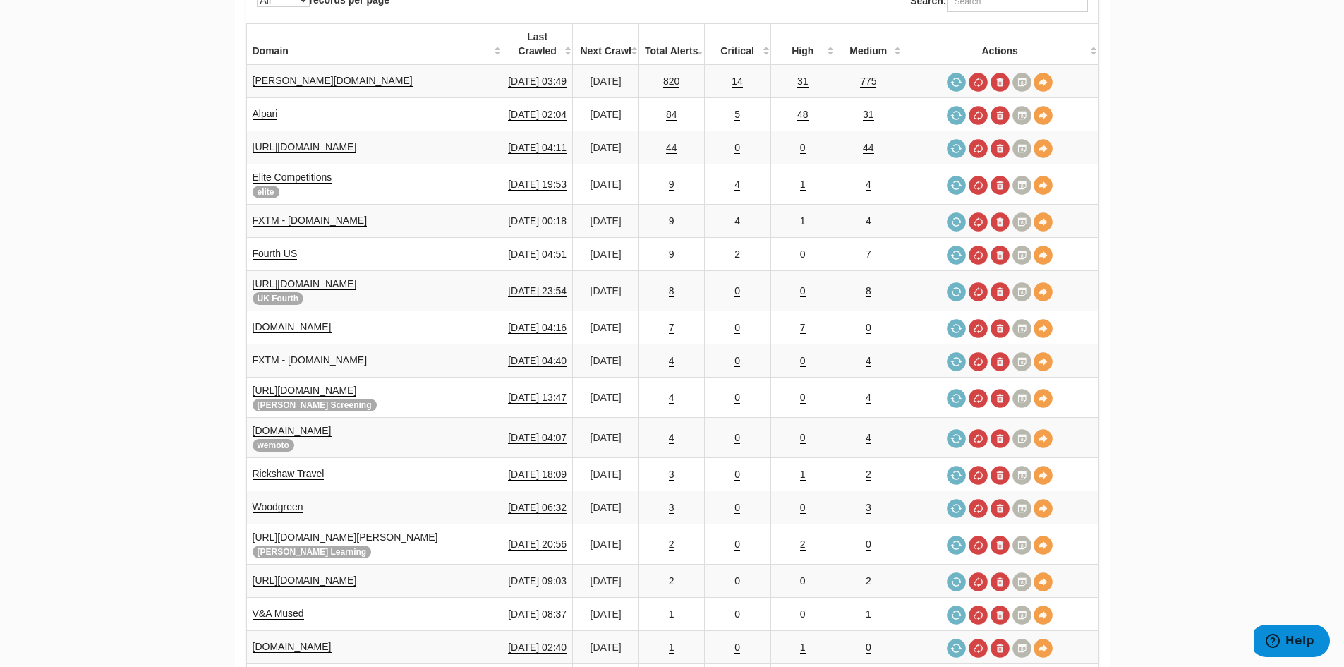
scroll to position [141, 0]
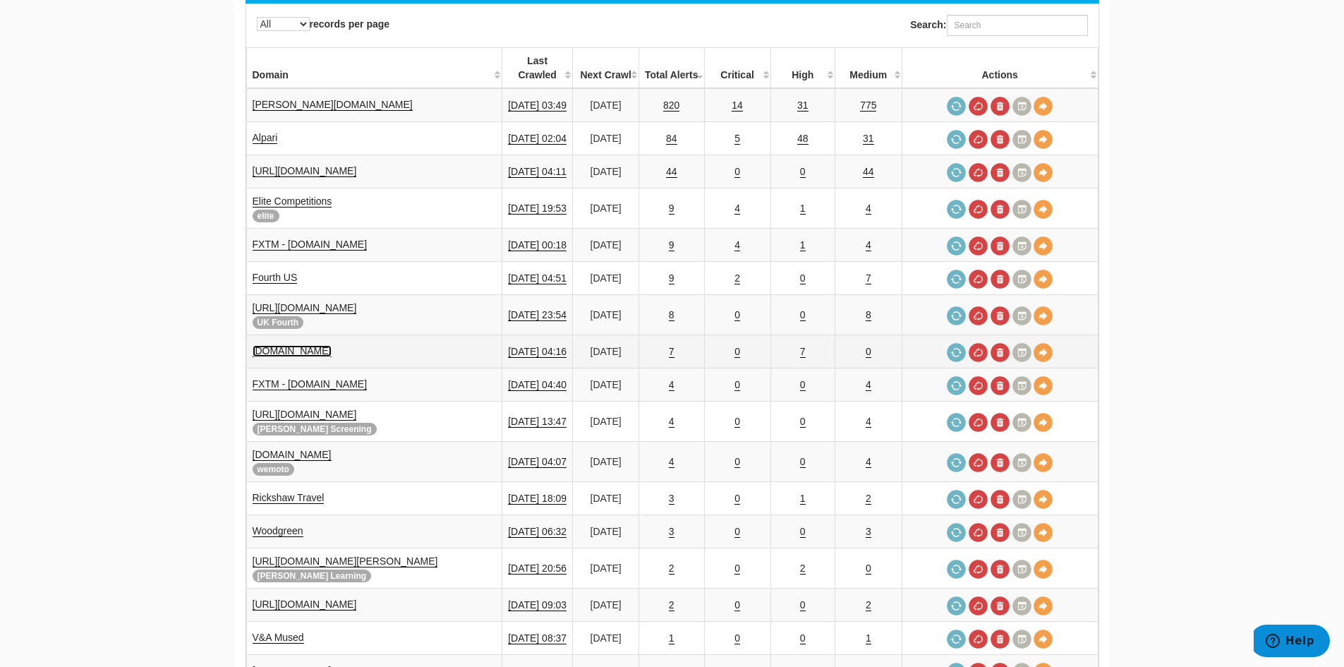
click at [332, 345] on link "[DOMAIN_NAME]" at bounding box center [292, 351] width 79 height 12
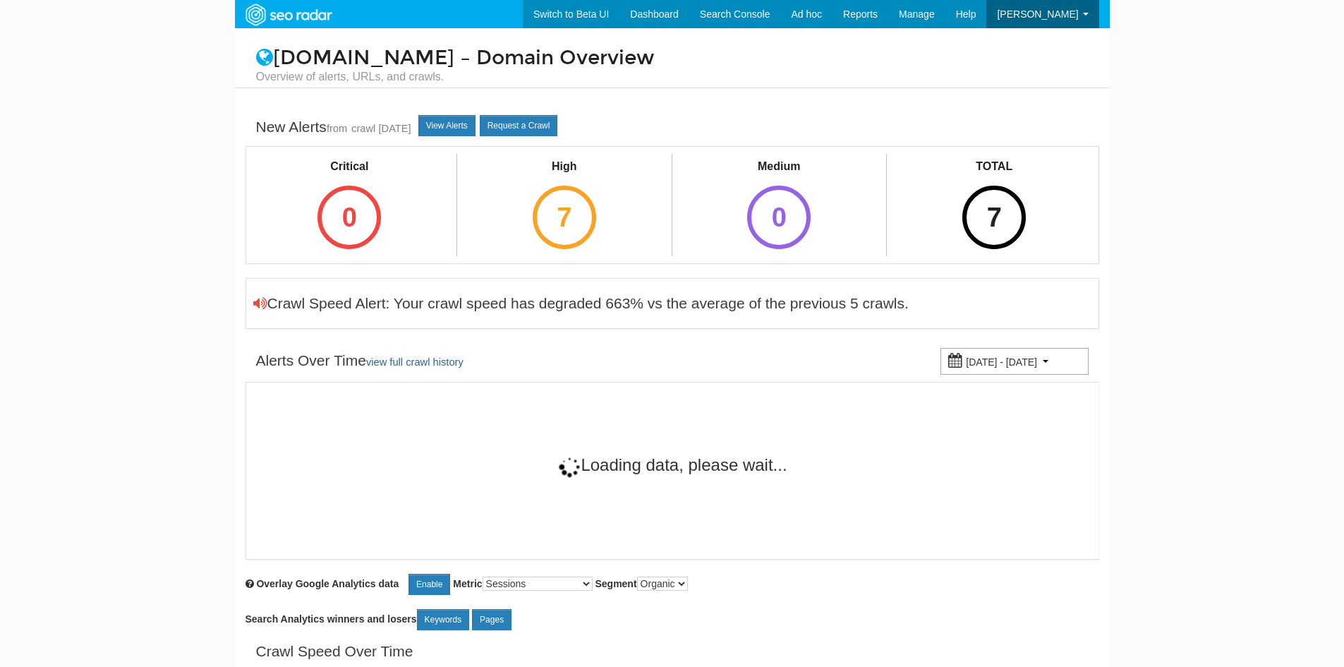
select select "25"
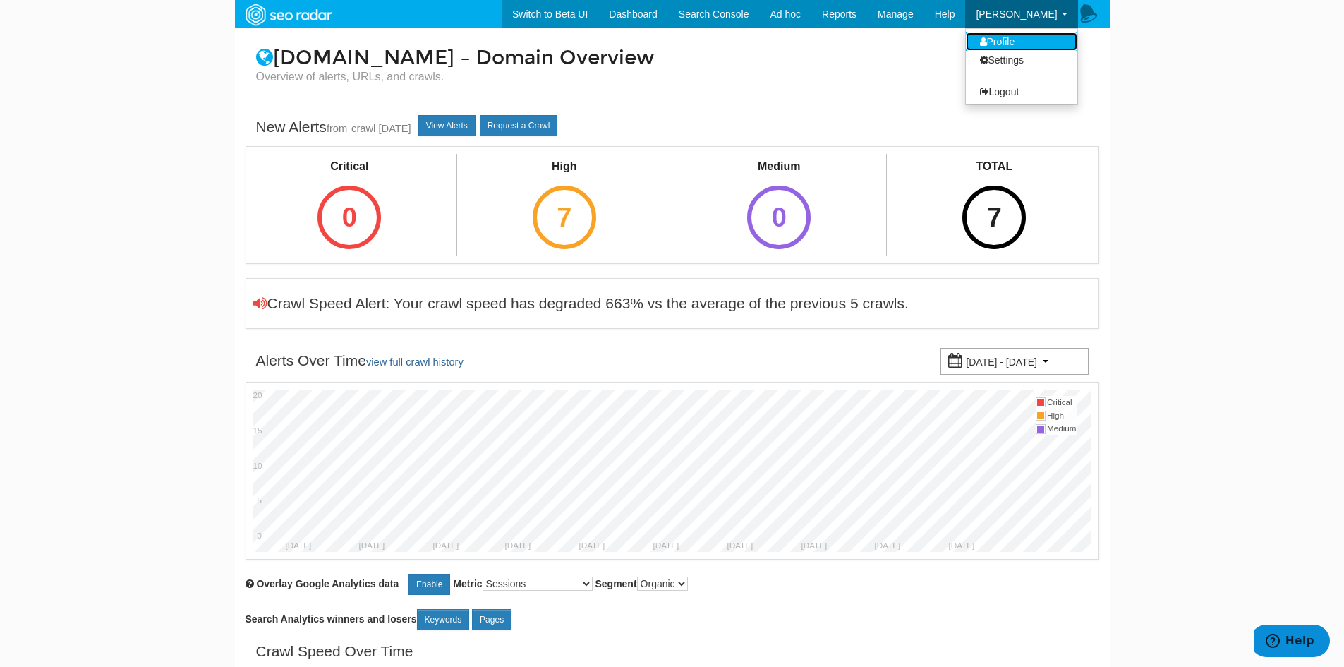
click at [996, 44] on link "Profile" at bounding box center [1021, 41] width 111 height 18
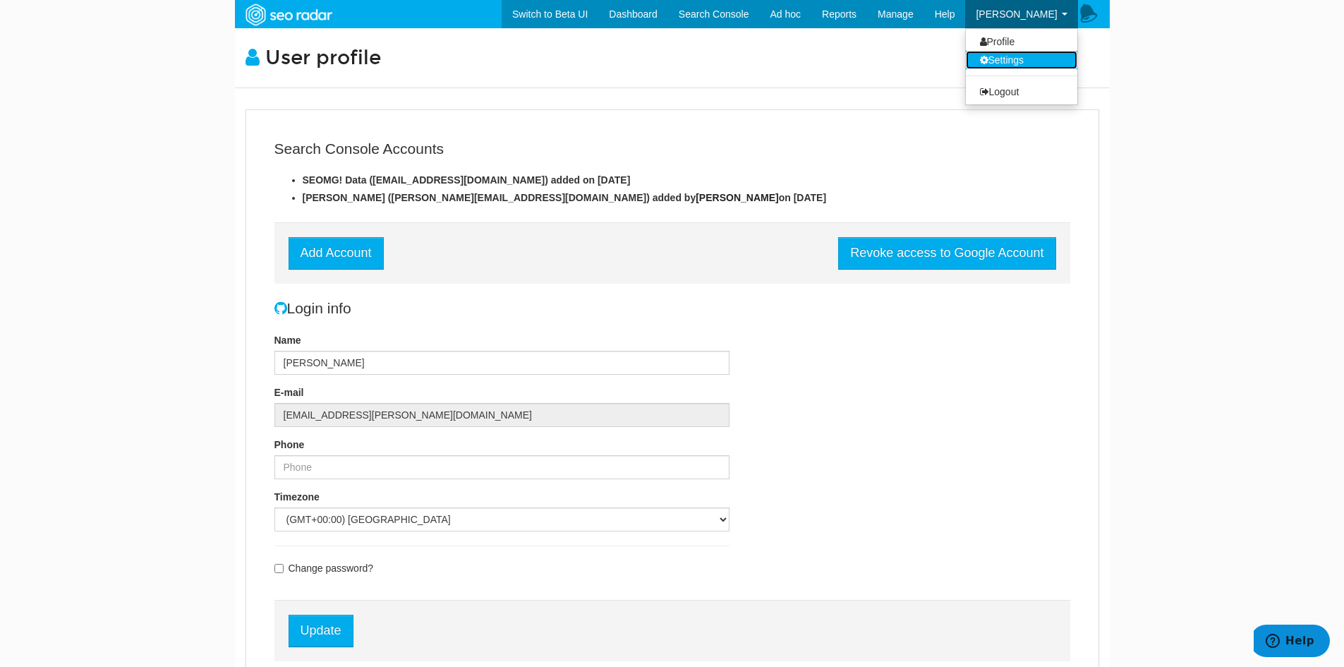
click at [1014, 54] on link "Settings" at bounding box center [1021, 60] width 111 height 18
